Goal: Task Accomplishment & Management: Complete application form

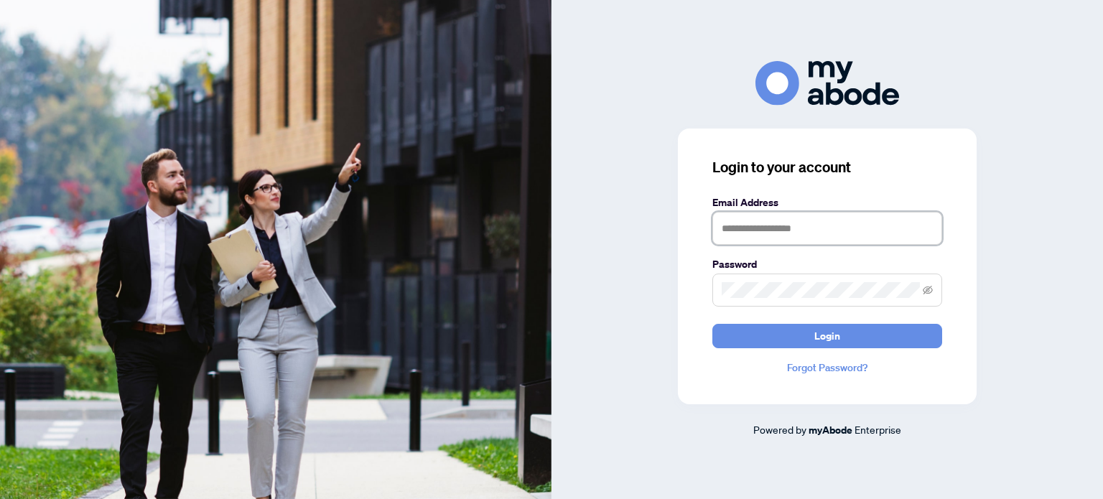
click at [756, 231] on input "text" at bounding box center [828, 228] width 230 height 33
type input "**********"
click at [713, 324] on button "Login" at bounding box center [828, 336] width 230 height 24
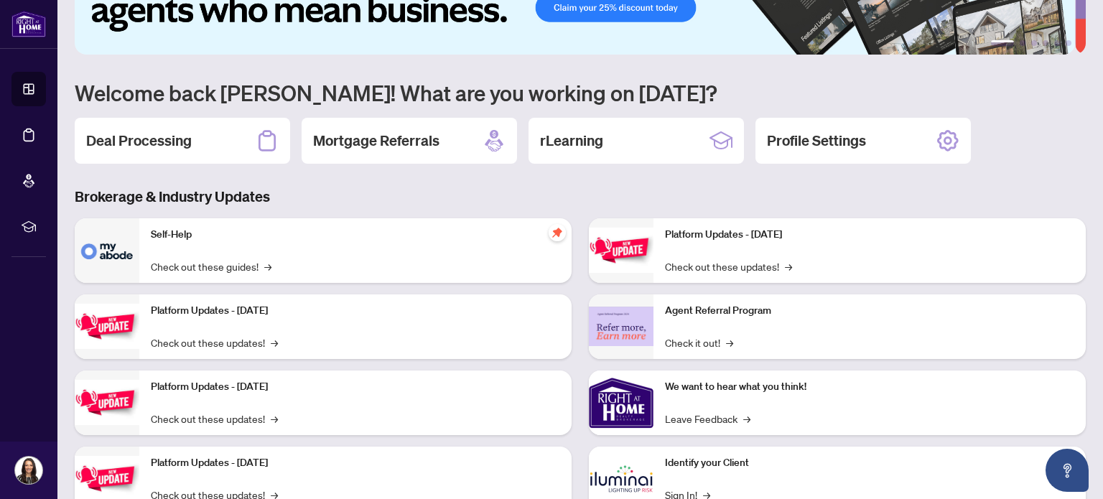
scroll to position [121, 0]
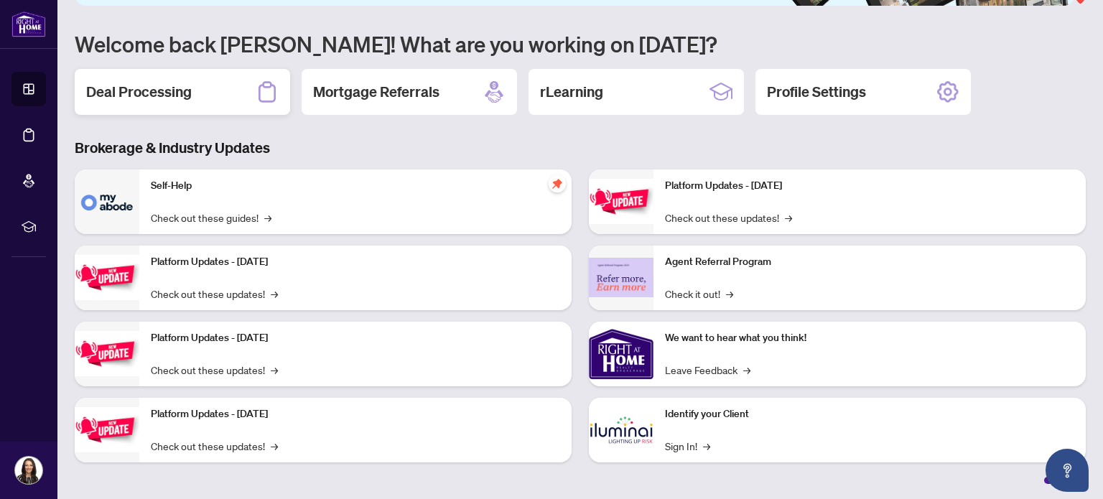
click at [120, 82] on h2 "Deal Processing" at bounding box center [139, 92] width 106 height 20
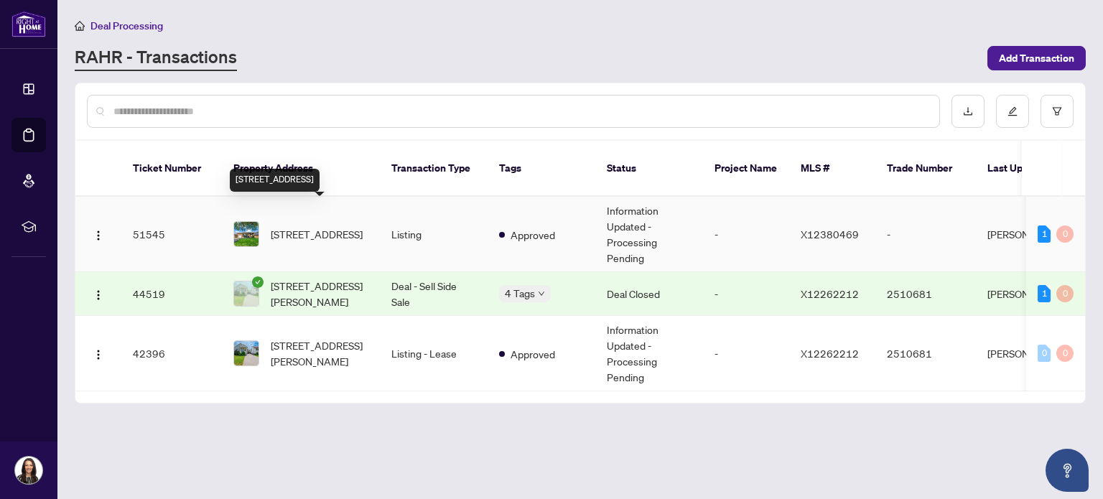
click at [313, 226] on span "[STREET_ADDRESS]" at bounding box center [317, 234] width 92 height 16
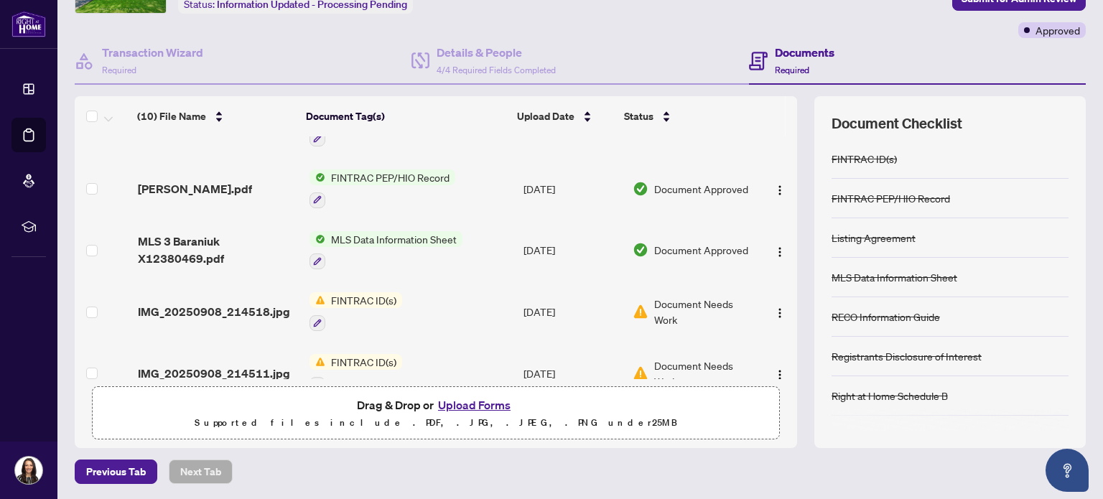
scroll to position [72, 0]
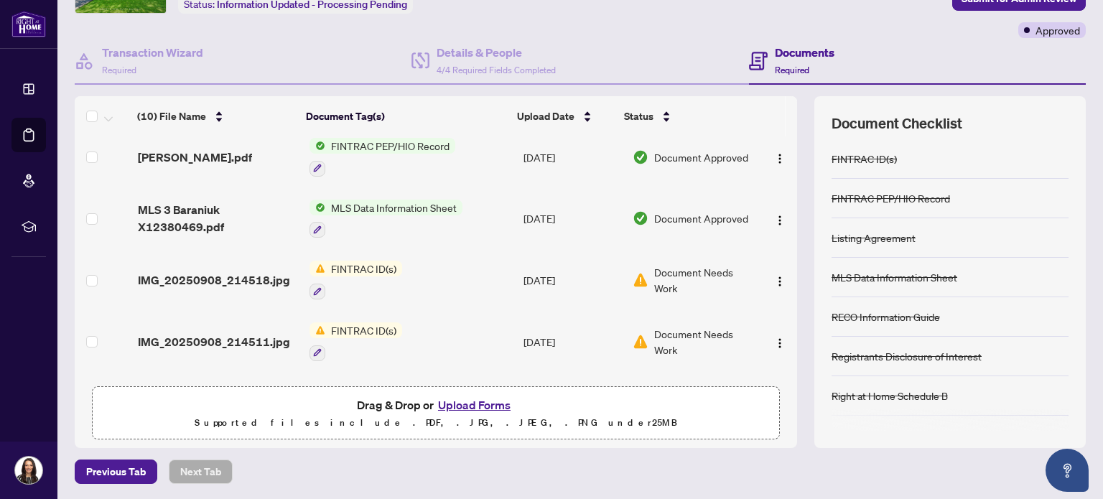
click at [476, 404] on button "Upload Forms" at bounding box center [474, 405] width 81 height 19
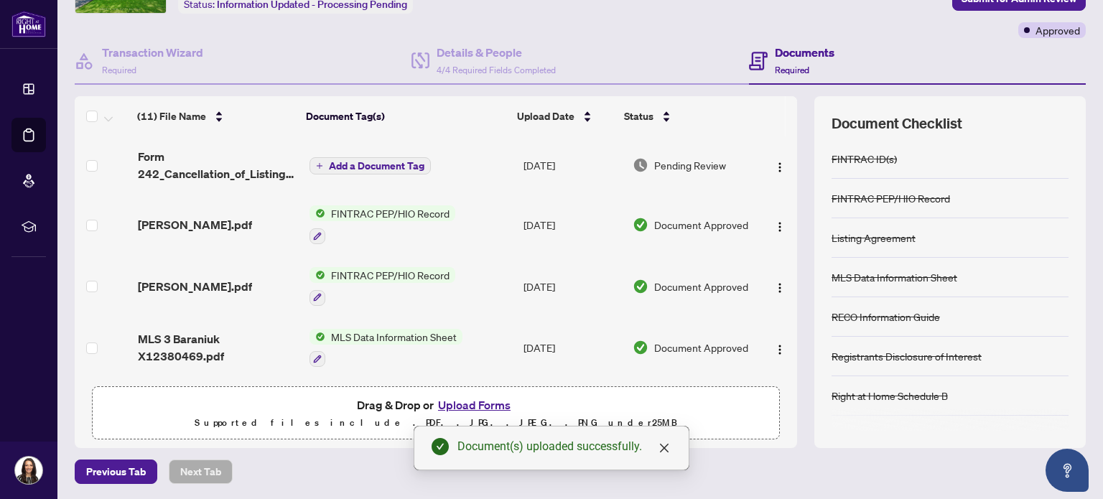
scroll to position [0, 0]
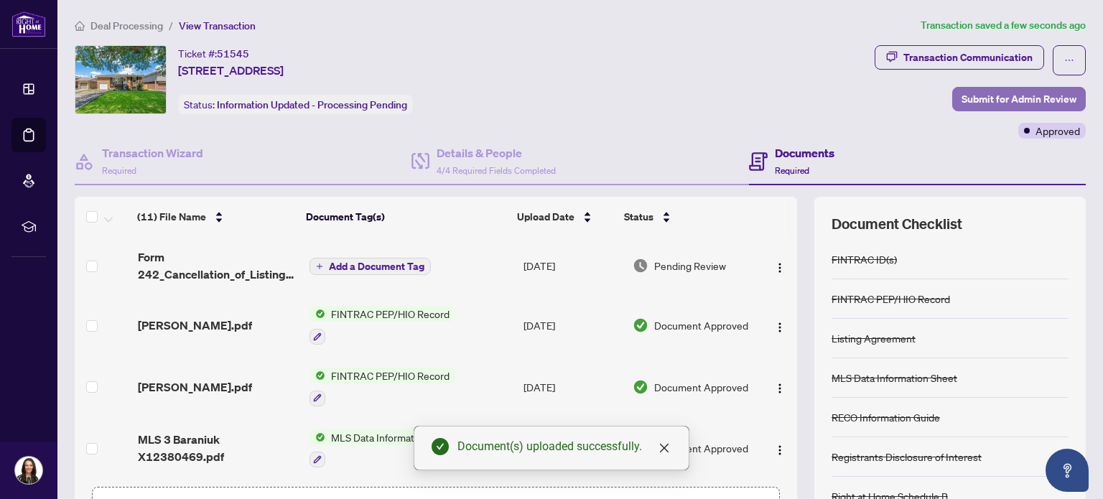
click at [973, 103] on span "Submit for Admin Review" at bounding box center [1019, 99] width 115 height 23
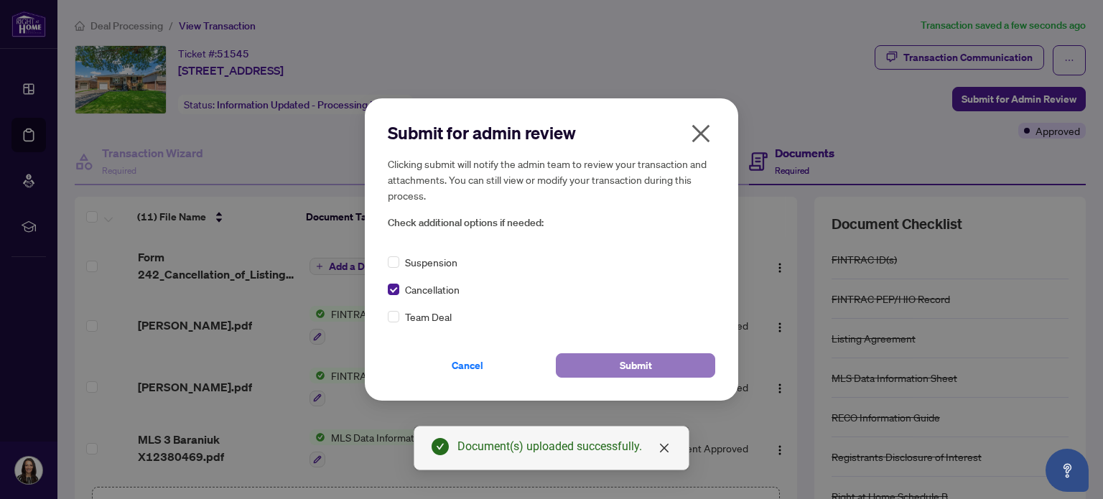
click at [615, 367] on button "Submit" at bounding box center [635, 365] width 159 height 24
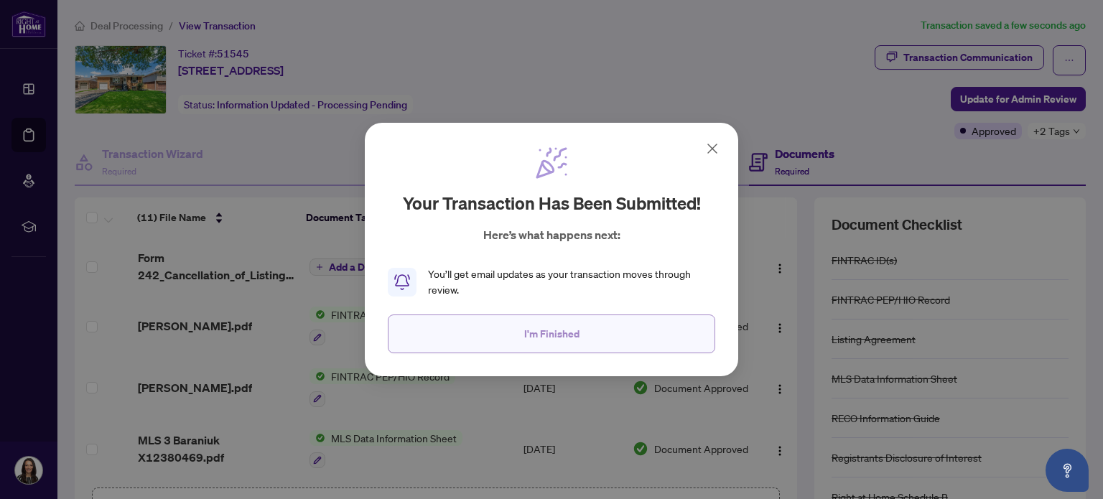
click at [603, 327] on button "I'm Finished" at bounding box center [552, 334] width 328 height 39
